Goal: Task Accomplishment & Management: Complete application form

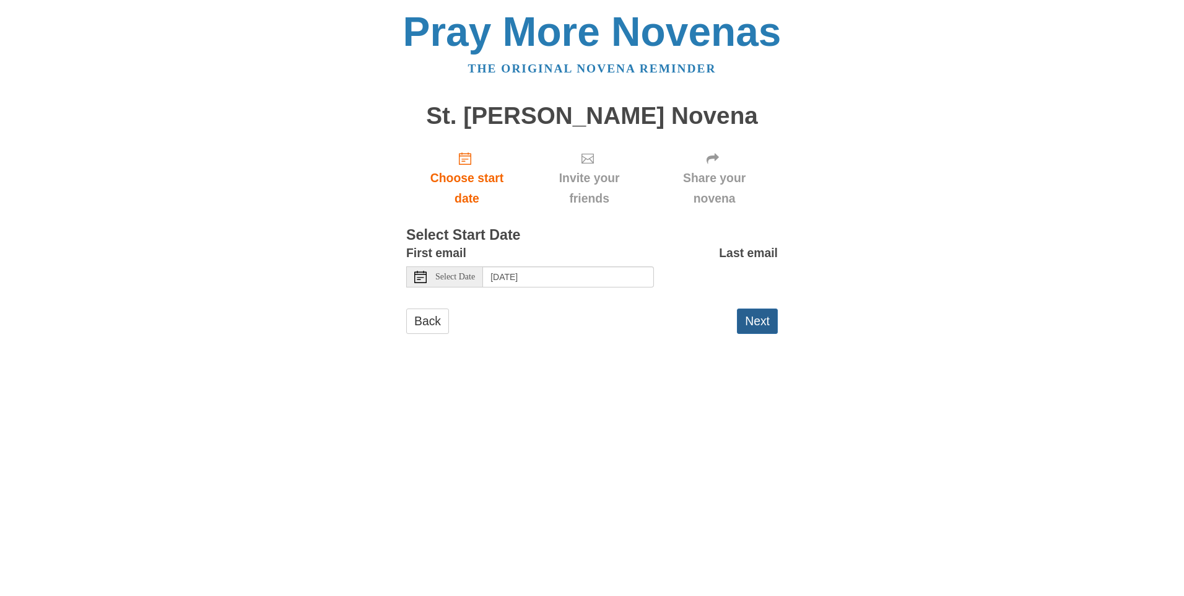
click at [770, 313] on button "Next" at bounding box center [757, 320] width 41 height 25
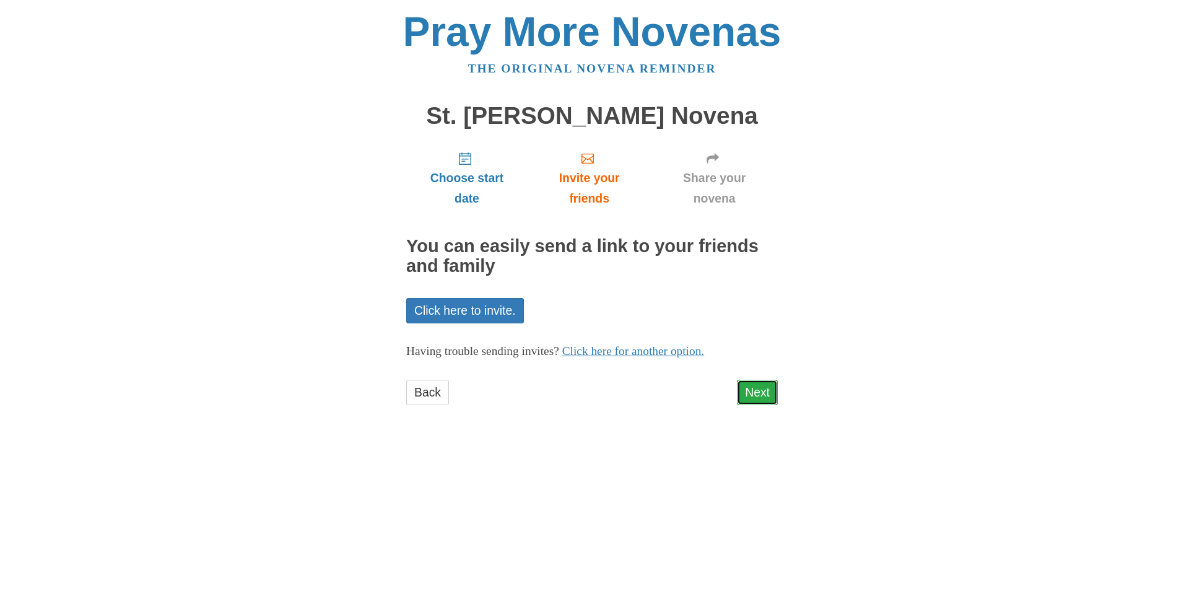
click at [755, 391] on link "Next" at bounding box center [757, 392] width 41 height 25
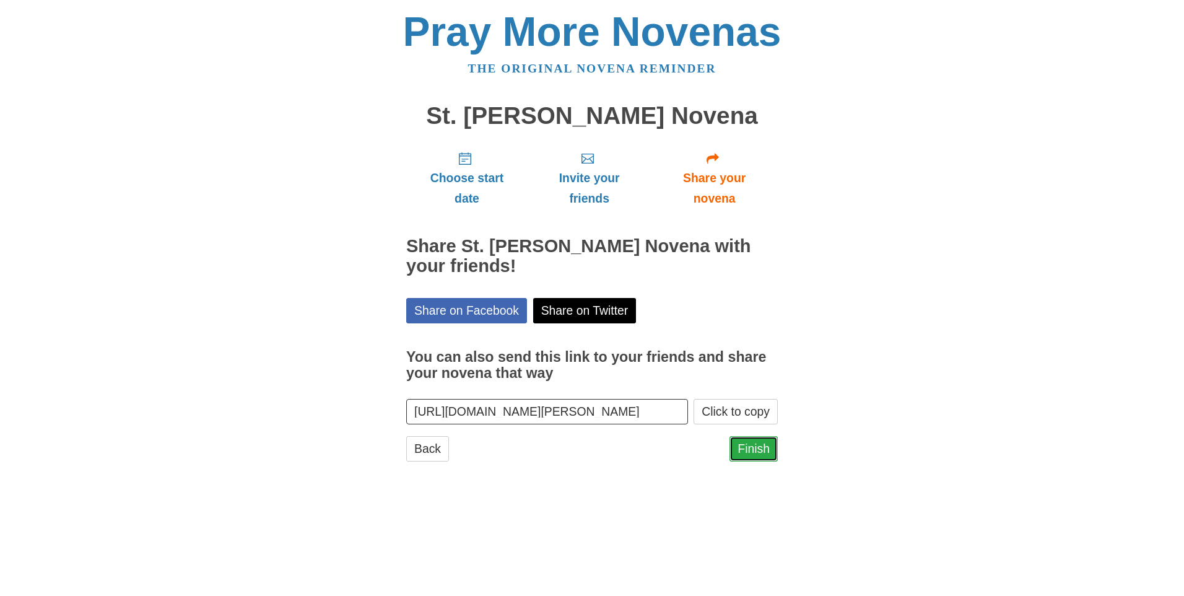
click at [767, 444] on link "Finish" at bounding box center [754, 448] width 48 height 25
